Goal: Register for event/course

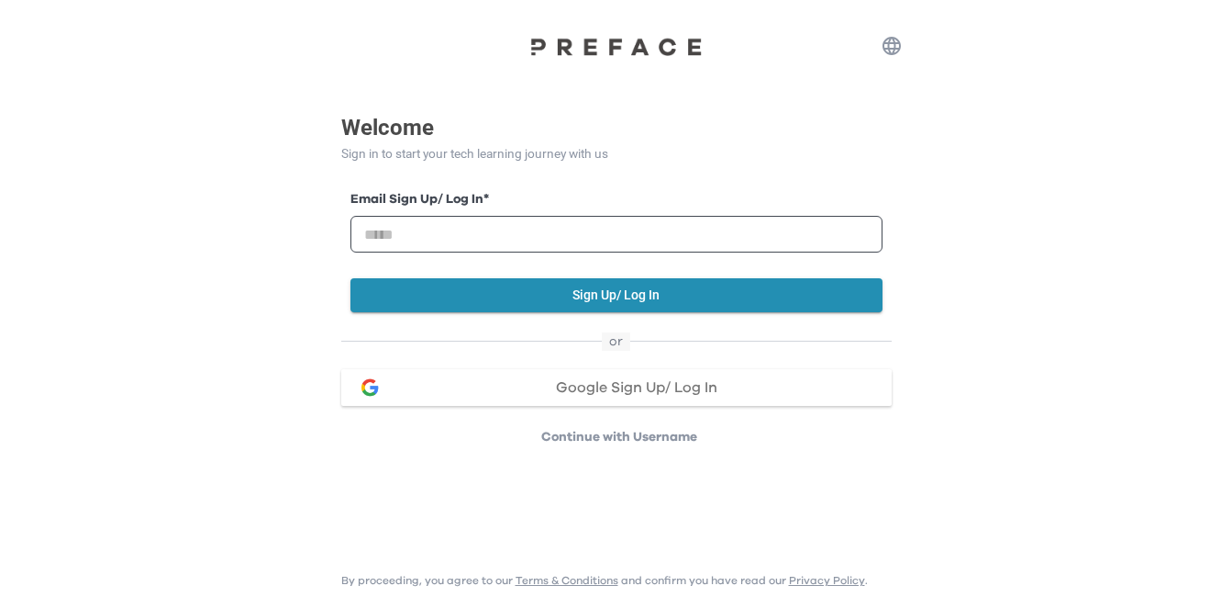
click at [764, 378] on button "Google Sign Up/ Log In" at bounding box center [616, 387] width 551 height 37
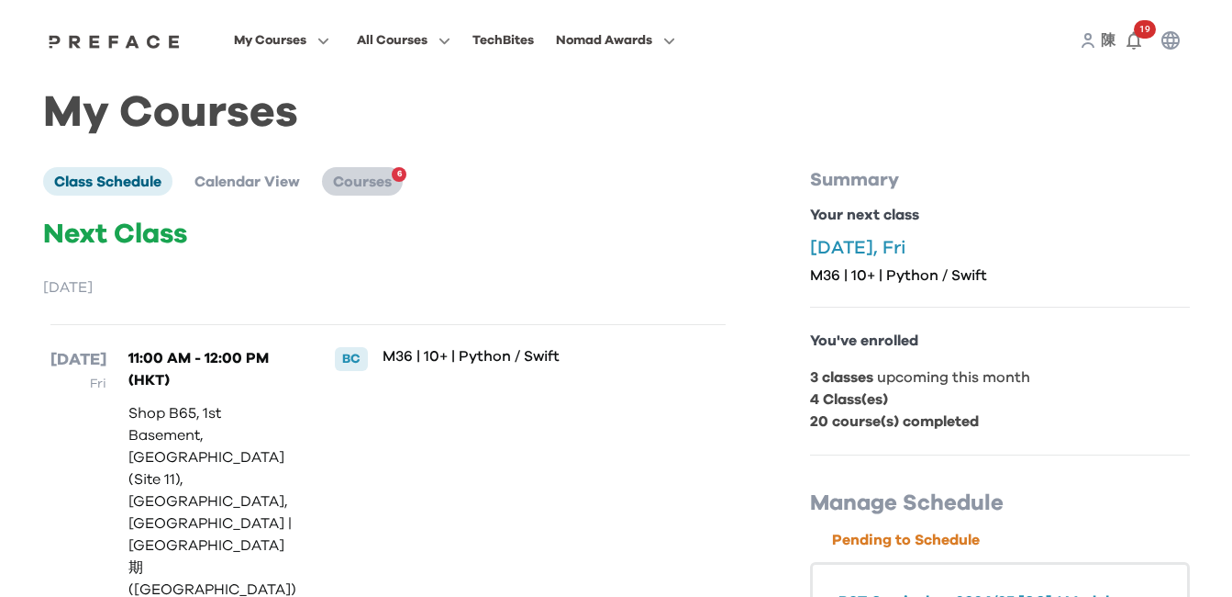
click at [345, 179] on span "Courses" at bounding box center [362, 181] width 59 height 15
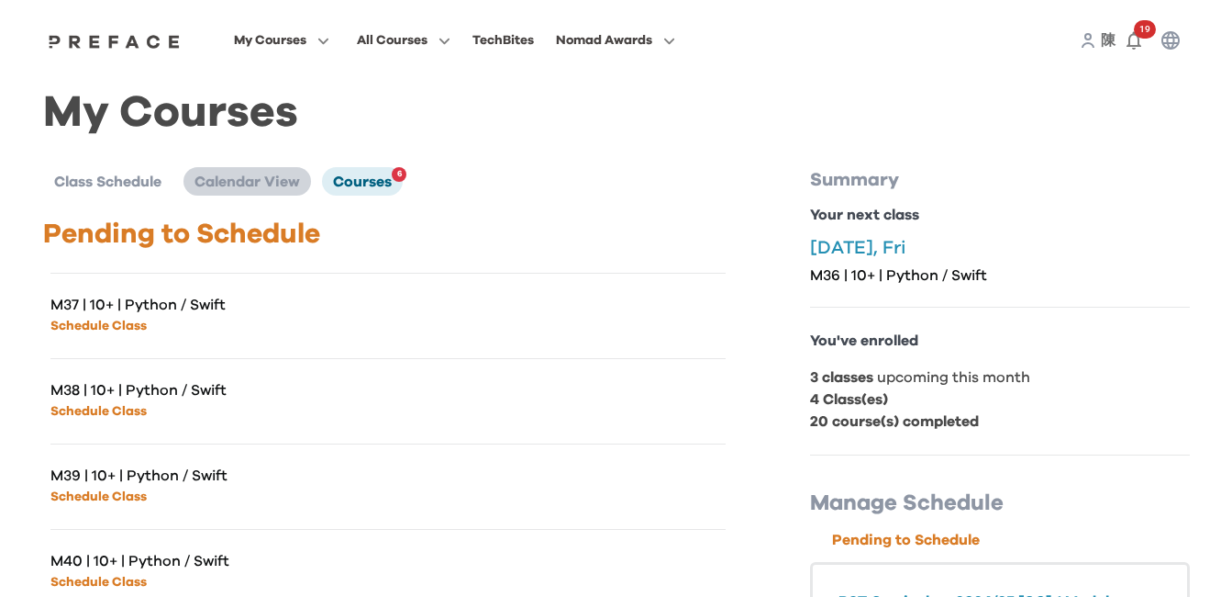
click at [273, 194] on li "Calendar View" at bounding box center [248, 181] width 128 height 28
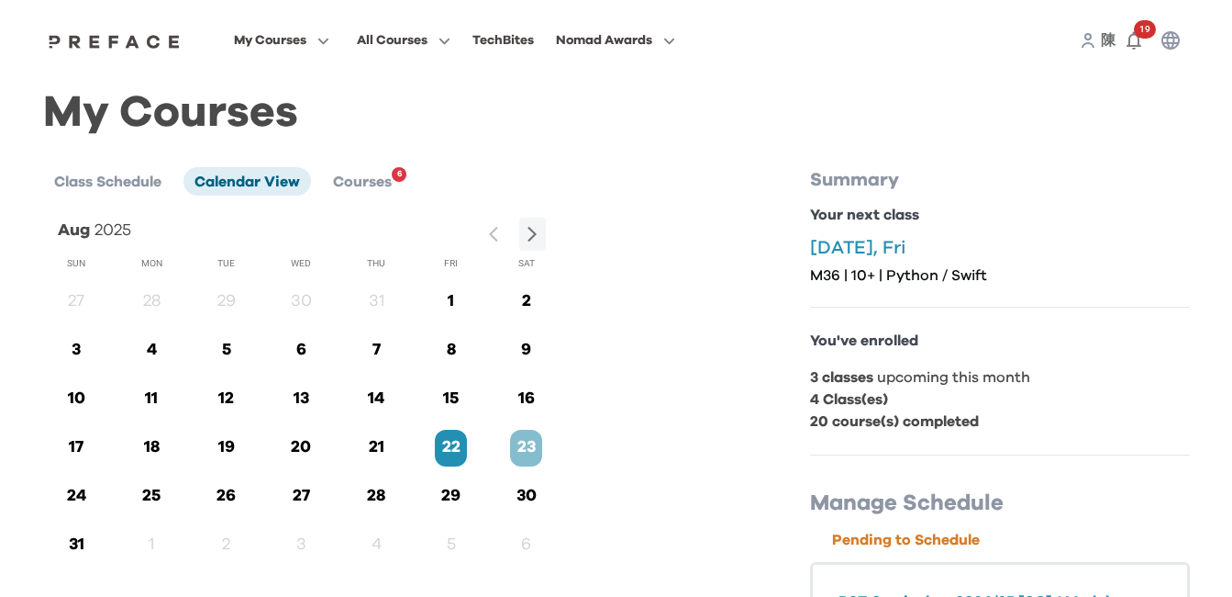
click at [437, 498] on p "29" at bounding box center [451, 496] width 32 height 25
click at [452, 490] on p "29" at bounding box center [451, 496] width 32 height 25
click at [457, 490] on p "29" at bounding box center [451, 496] width 32 height 25
click at [460, 489] on p "29" at bounding box center [451, 496] width 32 height 25
click at [461, 487] on p "29" at bounding box center [451, 496] width 32 height 25
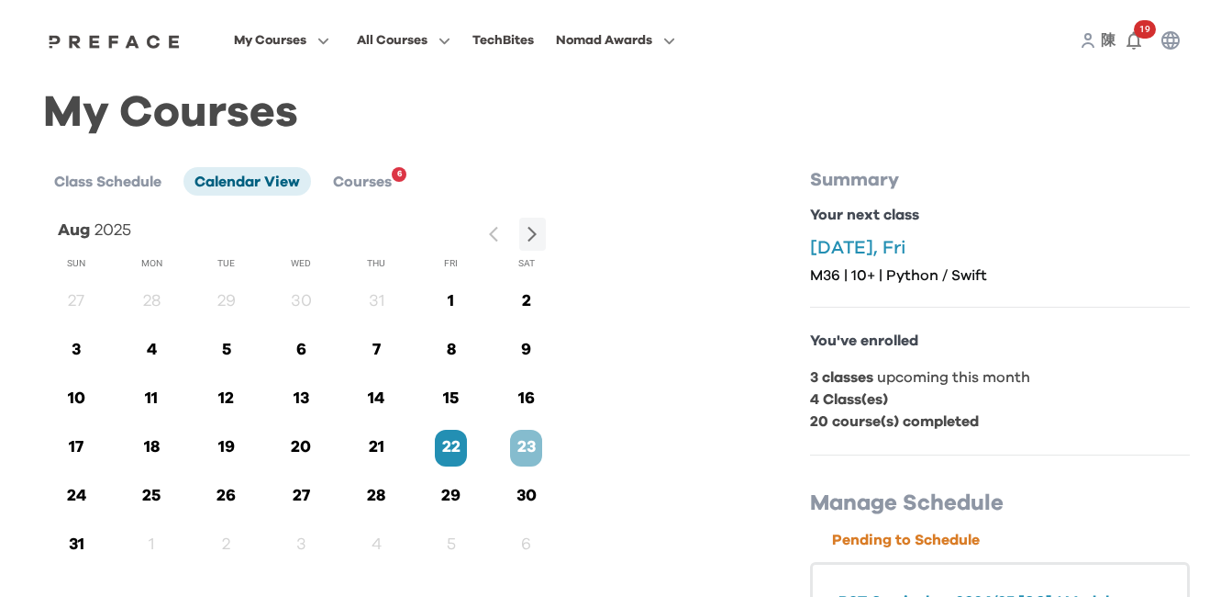
click at [461, 487] on p "29" at bounding box center [451, 496] width 32 height 25
